Goal: Navigation & Orientation: Understand site structure

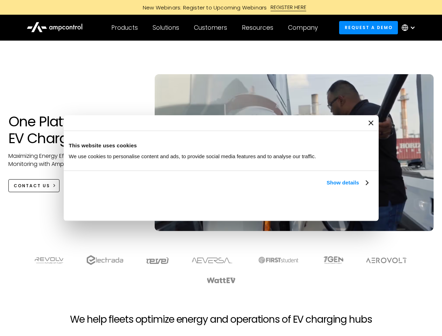
click at [326, 187] on link "Show details" at bounding box center [346, 182] width 41 height 8
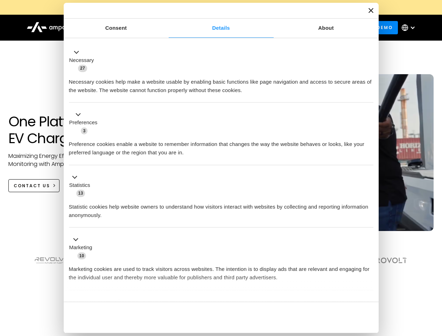
click at [369, 290] on div "Consent Details [#IABV2SETTINGS#] About This website uses cookies We use cookie…" at bounding box center [221, 168] width 315 height 330
click at [434, 282] on section at bounding box center [221, 269] width 442 height 43
click at [215, 28] on div "Customers" at bounding box center [210, 28] width 33 height 8
click at [124, 28] on div "Products" at bounding box center [124, 28] width 27 height 8
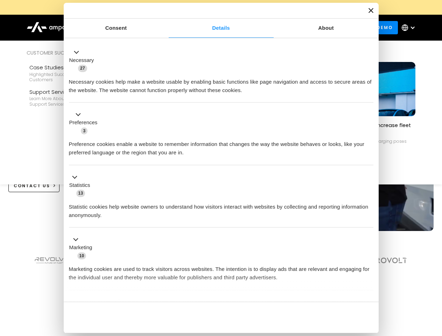
click at [166, 28] on div "Solutions" at bounding box center [166, 28] width 27 height 8
click at [212, 28] on div "Customers" at bounding box center [210, 28] width 33 height 8
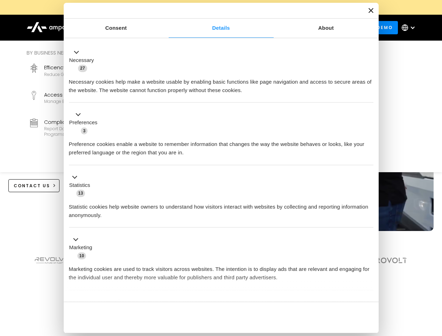
click at [259, 28] on div "Resources" at bounding box center [257, 28] width 31 height 8
